Goal: Task Accomplishment & Management: Manage account settings

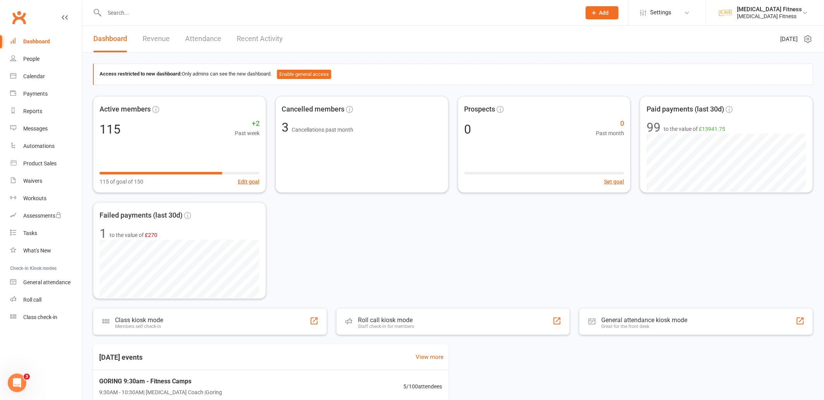
click at [463, 56] on div "Access restricted to new dashboard: Only admins can see the new dashboard. Enab…" at bounding box center [453, 287] width 742 height 468
click at [33, 76] on div "Calendar" at bounding box center [34, 76] width 22 height 6
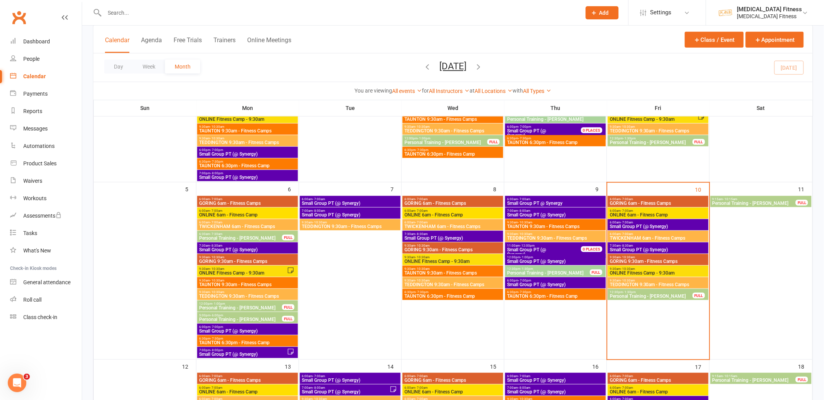
scroll to position [140, 0]
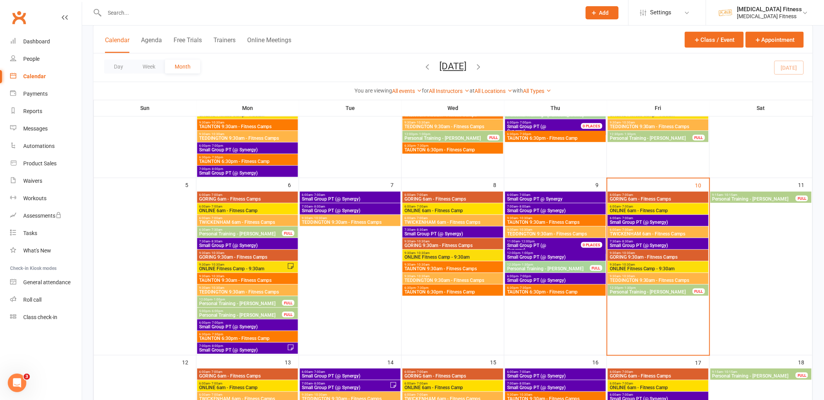
click at [649, 232] on span "TWICKENHAM 6am - Fitness Camps" at bounding box center [658, 234] width 98 height 5
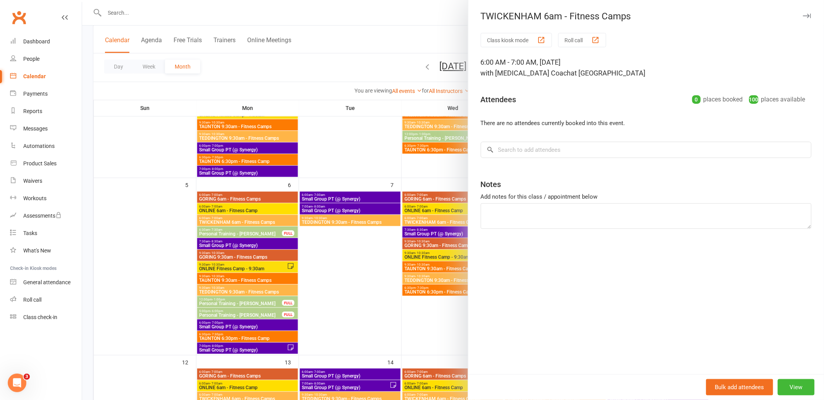
click at [544, 40] on div "button" at bounding box center [541, 40] width 8 height 8
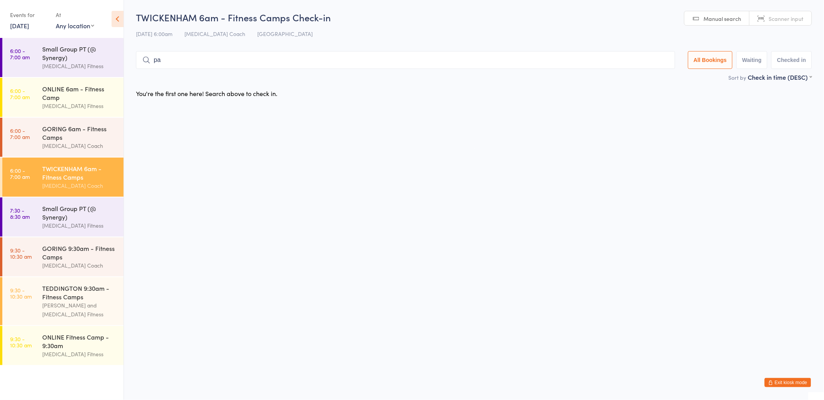
type input "p"
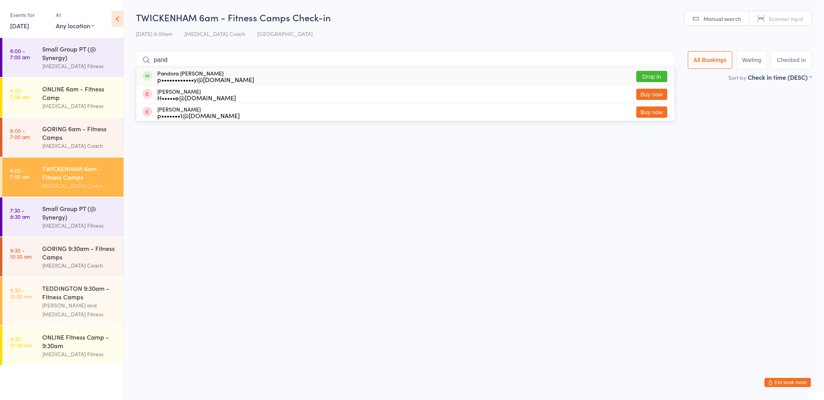
type input "pand"
click at [468, 78] on div "Pandora [PERSON_NAME] p••••••••••••y@[DOMAIN_NAME] Drop in" at bounding box center [405, 76] width 538 height 18
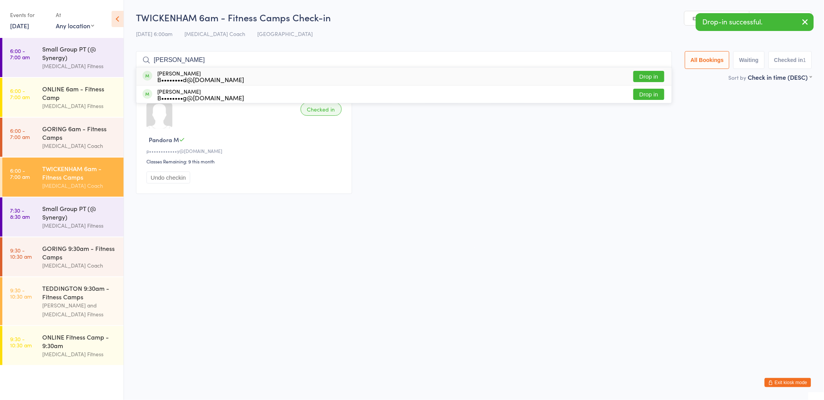
type input "[PERSON_NAME]"
click at [279, 72] on div "[PERSON_NAME] B••••••••d@[DOMAIN_NAME] Drop in" at bounding box center [403, 76] width 535 height 18
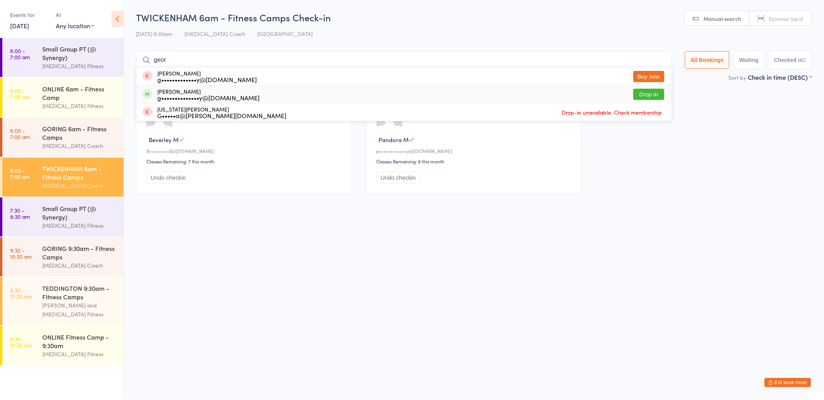
type input "geor"
click at [173, 95] on div "g••••••••••••••y@[DOMAIN_NAME]" at bounding box center [208, 98] width 102 height 6
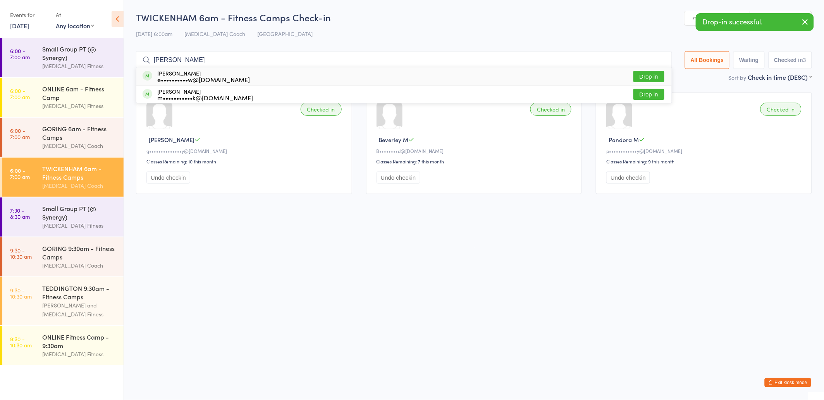
type input "[PERSON_NAME]"
click at [162, 77] on div "e••••••••••w@[DOMAIN_NAME]" at bounding box center [203, 79] width 93 height 6
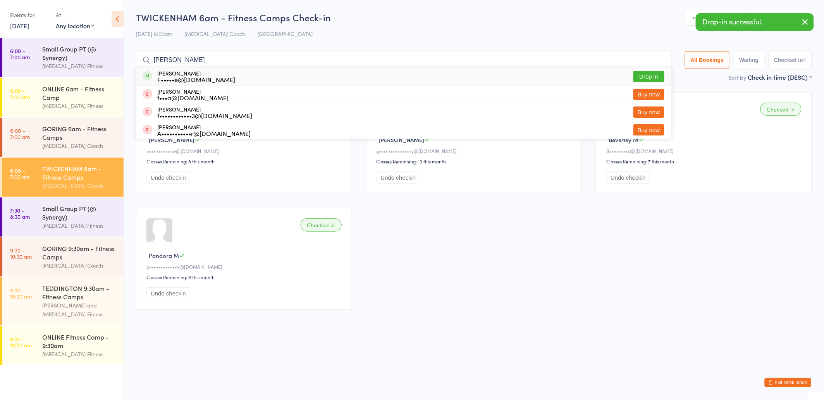
type input "[PERSON_NAME]"
click at [160, 76] on div "F•••••e@[DOMAIN_NAME]" at bounding box center [196, 79] width 78 height 6
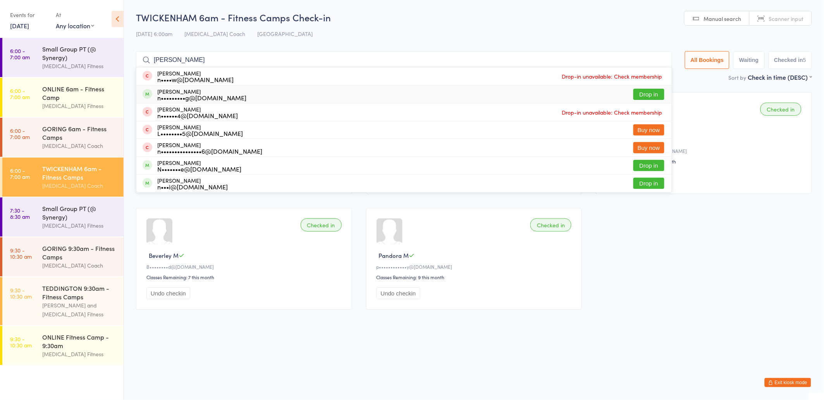
type input "[PERSON_NAME]"
click at [159, 95] on div "n•••••••••g@[DOMAIN_NAME]" at bounding box center [201, 98] width 89 height 6
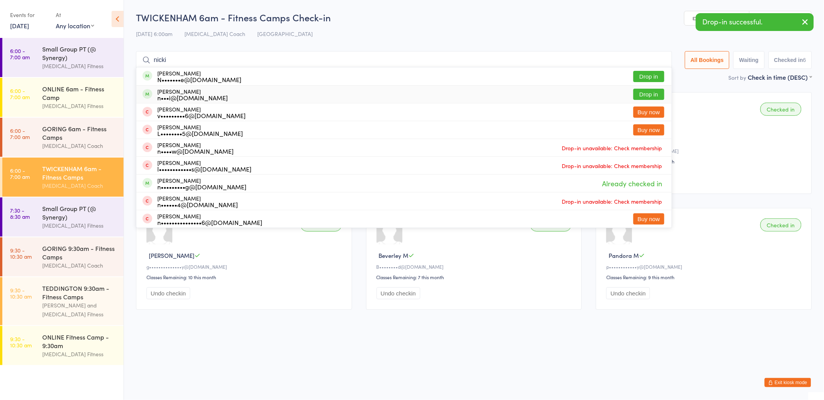
type input "nicki"
click at [162, 95] on div "n•••i@[DOMAIN_NAME]" at bounding box center [192, 98] width 71 height 6
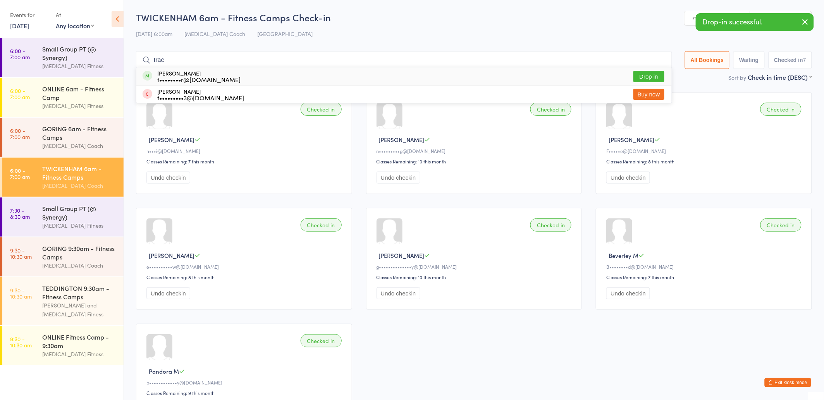
type input "trac"
click at [168, 76] on div "t••••••••r@[DOMAIN_NAME]" at bounding box center [198, 79] width 83 height 6
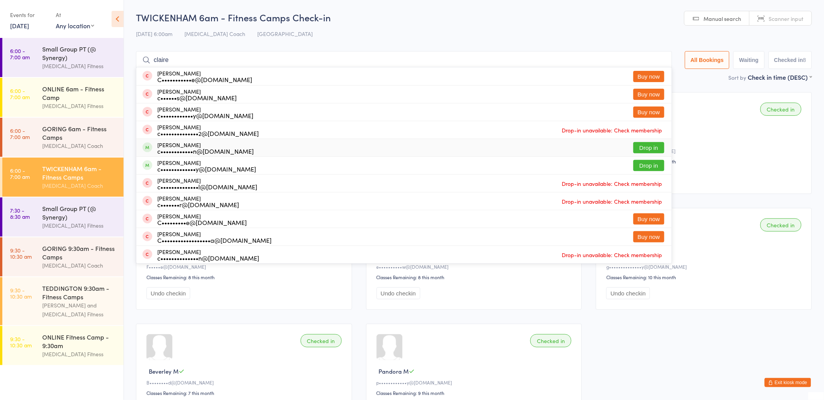
type input "claire"
click at [158, 148] on div "c••••••••••••n@[DOMAIN_NAME]" at bounding box center [205, 151] width 96 height 6
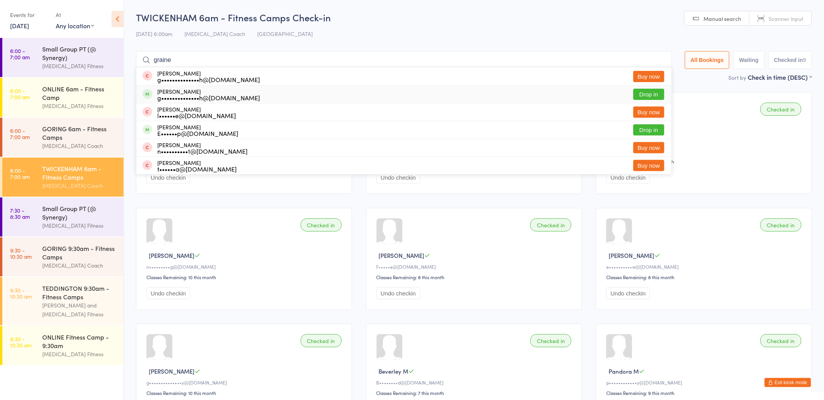
type input "graine"
click at [172, 95] on div "g••••••••••••••h@[DOMAIN_NAME]" at bounding box center [208, 98] width 103 height 6
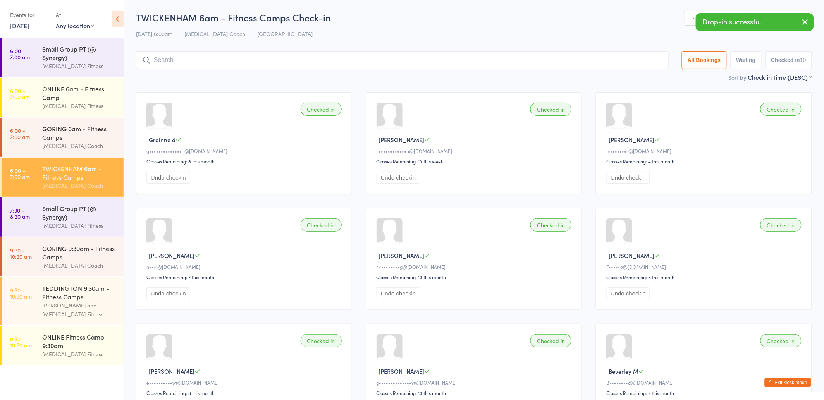
click at [804, 22] on icon "button" at bounding box center [805, 22] width 9 height 10
click at [773, 385] on icon "button" at bounding box center [771, 382] width 5 height 5
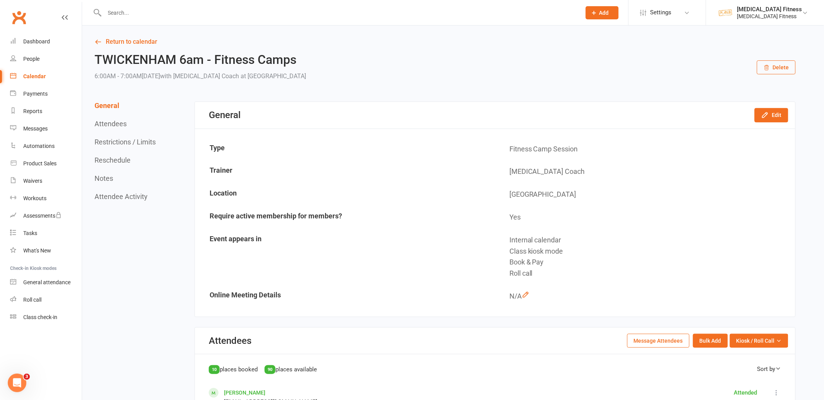
click at [216, 15] on input "text" at bounding box center [338, 12] width 473 height 11
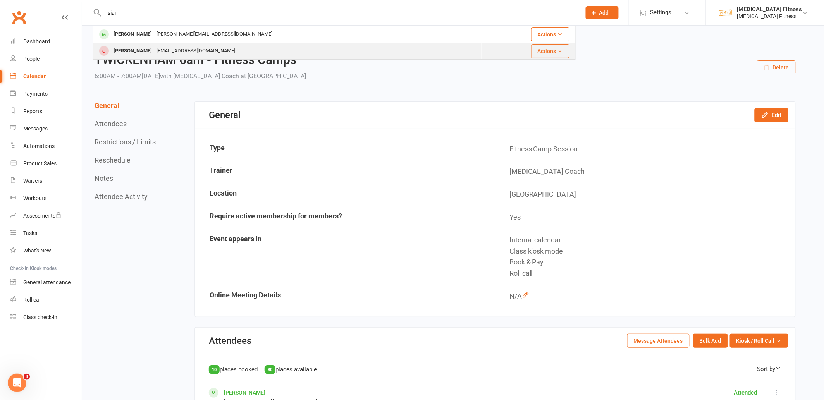
type input "sian"
click at [142, 50] on div "Sian Woodward" at bounding box center [132, 50] width 43 height 11
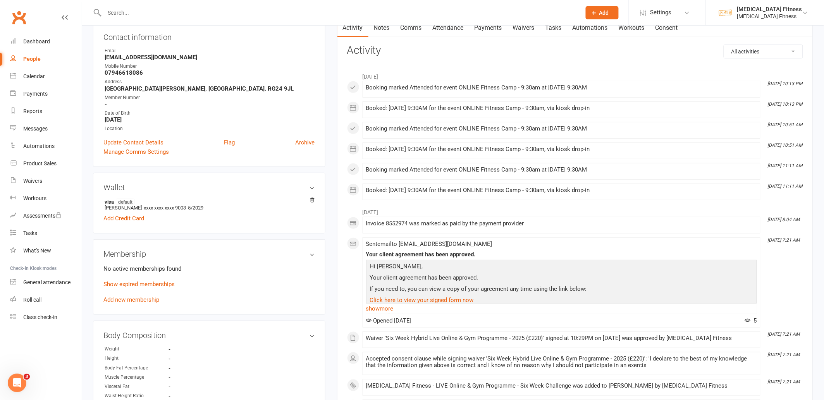
scroll to position [95, 0]
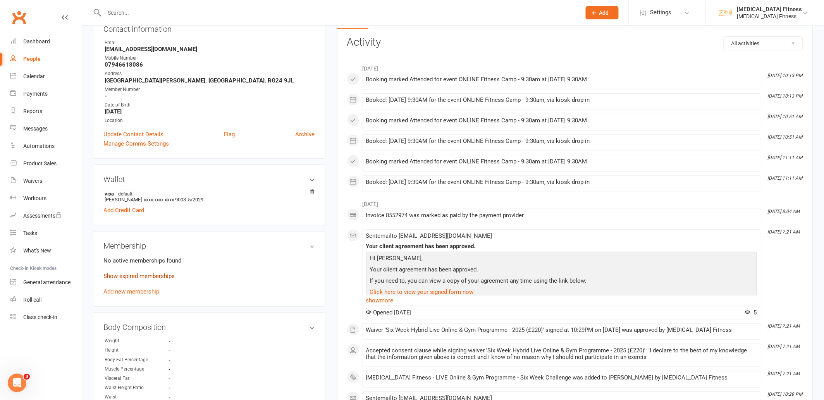
click at [132, 275] on link "Show expired memberships" at bounding box center [138, 276] width 71 height 7
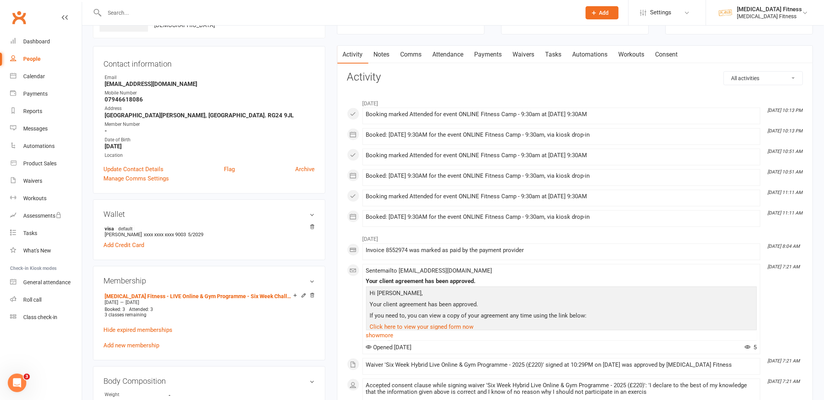
scroll to position [0, 0]
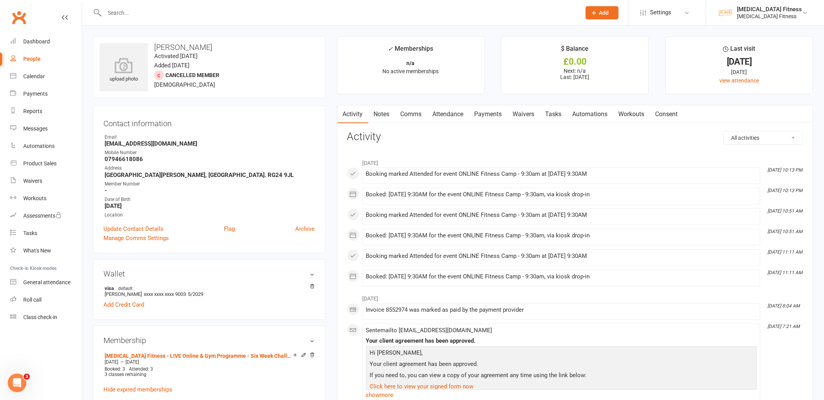
click at [495, 116] on link "Payments" at bounding box center [488, 114] width 38 height 18
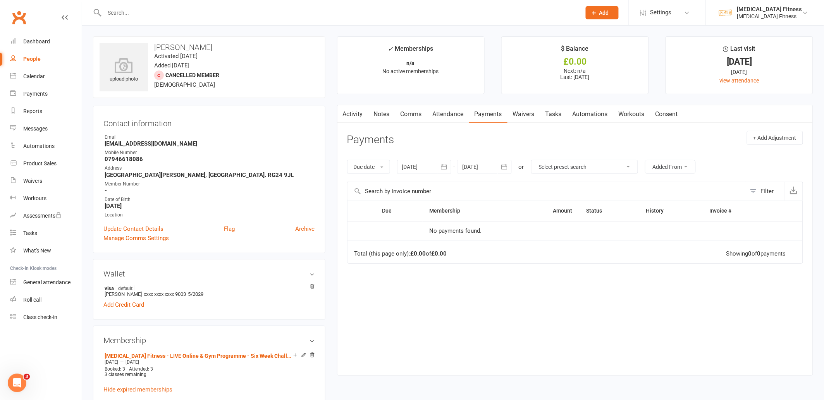
click at [443, 167] on icon "button" at bounding box center [444, 167] width 8 height 8
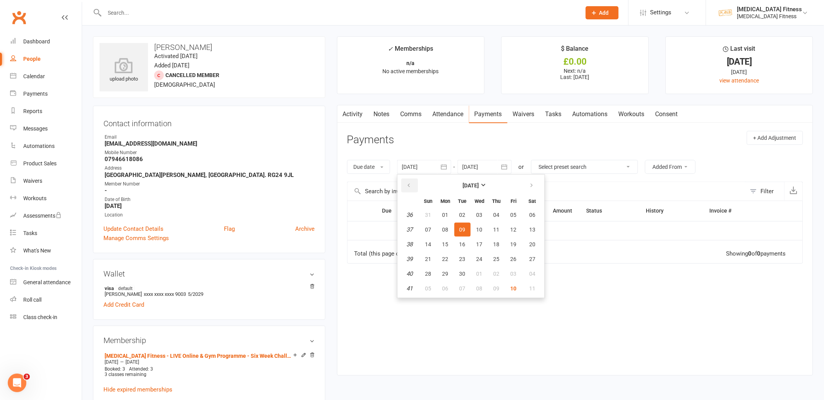
click at [407, 186] on icon "button" at bounding box center [408, 185] width 5 height 6
click at [427, 237] on button "11" at bounding box center [428, 244] width 16 height 14
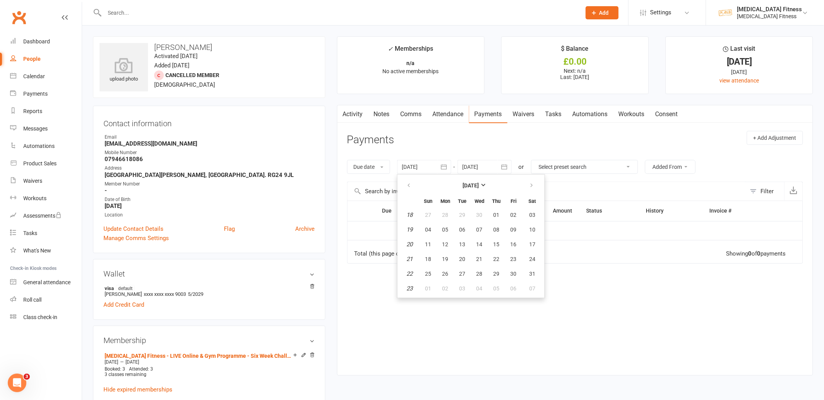
type input "11 May 2025"
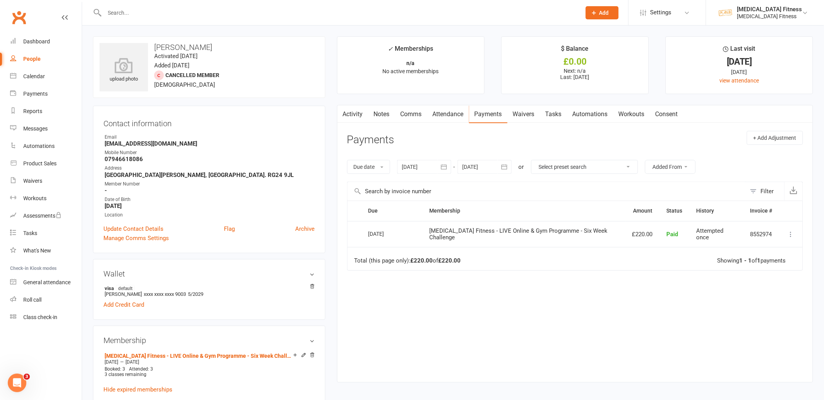
click at [256, 12] on input "text" at bounding box center [338, 12] width 473 height 11
click at [384, 112] on link "Notes" at bounding box center [381, 114] width 27 height 18
